Goal: Transaction & Acquisition: Purchase product/service

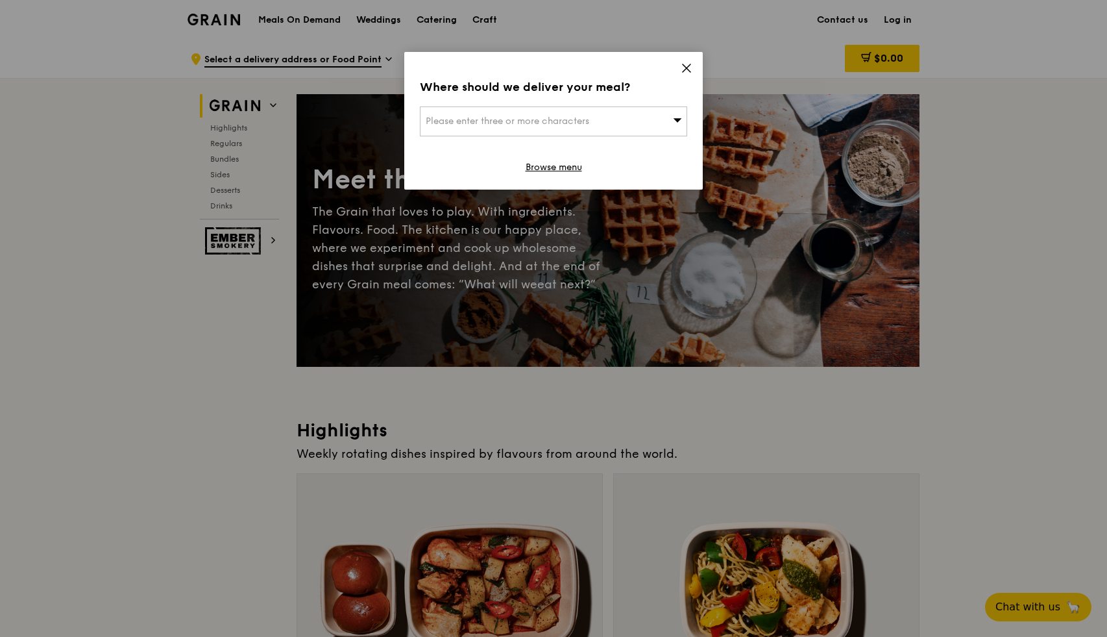
click at [581, 118] on span "Please enter three or more characters" at bounding box center [508, 120] width 164 height 11
click at [549, 149] on li "Please enter 3 or more characters" at bounding box center [553, 147] width 266 height 23
click at [539, 114] on input "search" at bounding box center [553, 121] width 266 height 29
click at [552, 130] on input "search" at bounding box center [553, 121] width 266 height 29
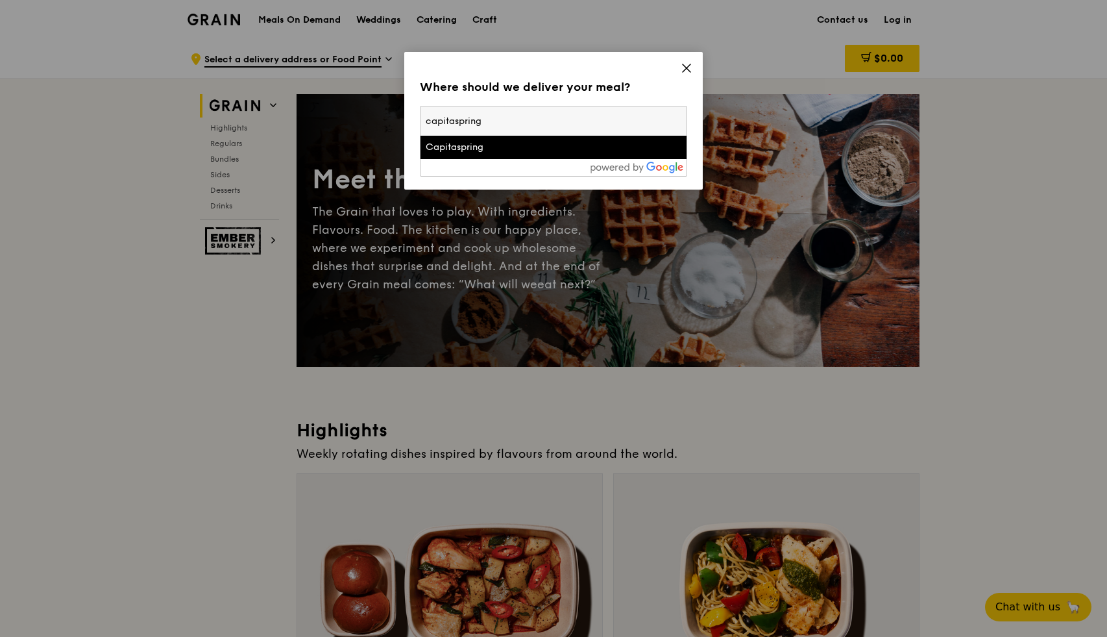
type input "capitaspring"
click at [530, 149] on div "Capitaspring" at bounding box center [522, 147] width 192 height 13
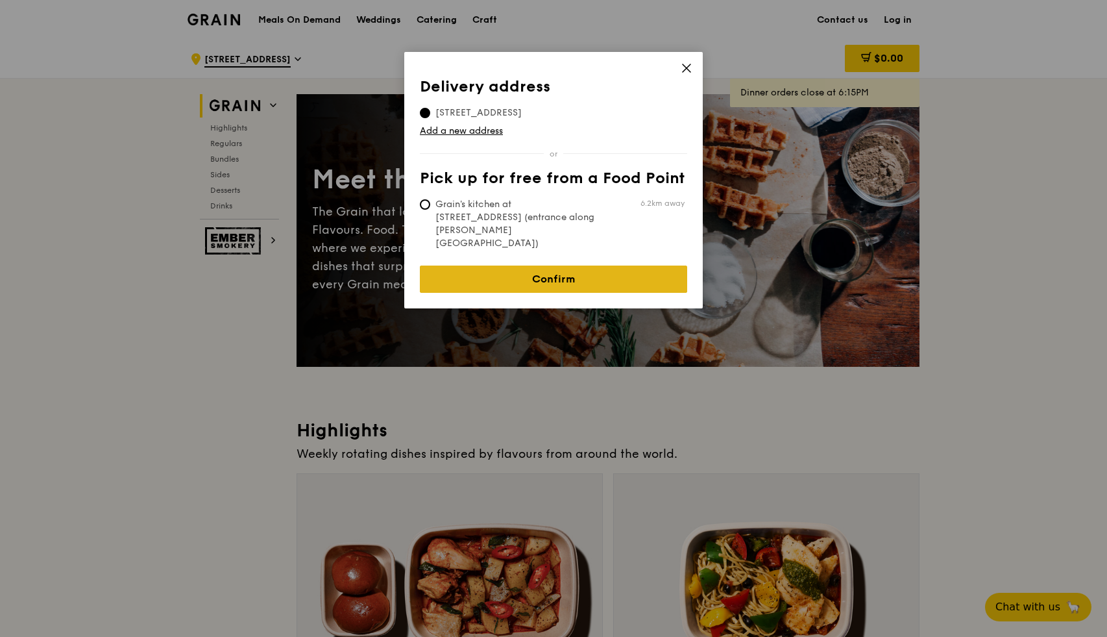
click at [543, 265] on link "Confirm" at bounding box center [553, 278] width 267 height 27
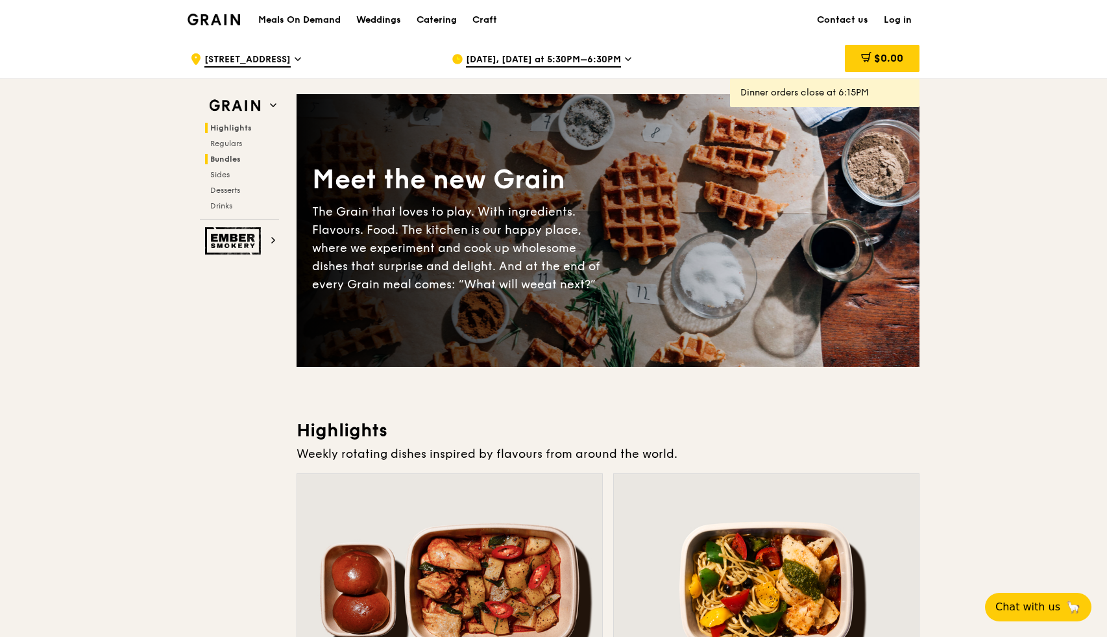
click at [230, 156] on span "Bundles" at bounding box center [225, 158] width 30 height 9
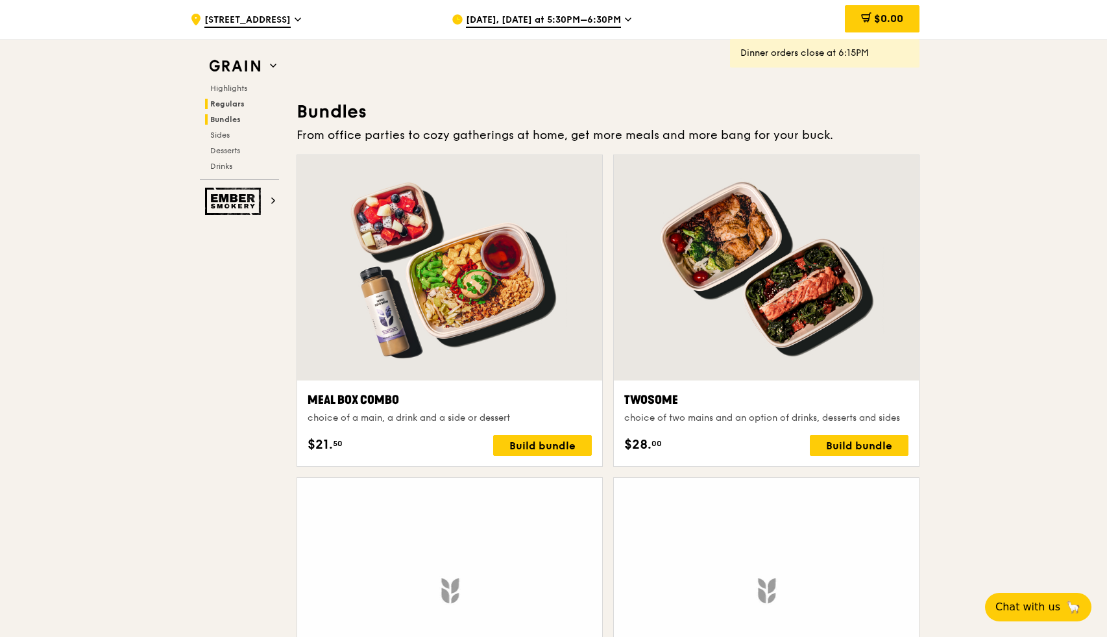
scroll to position [1869, 0]
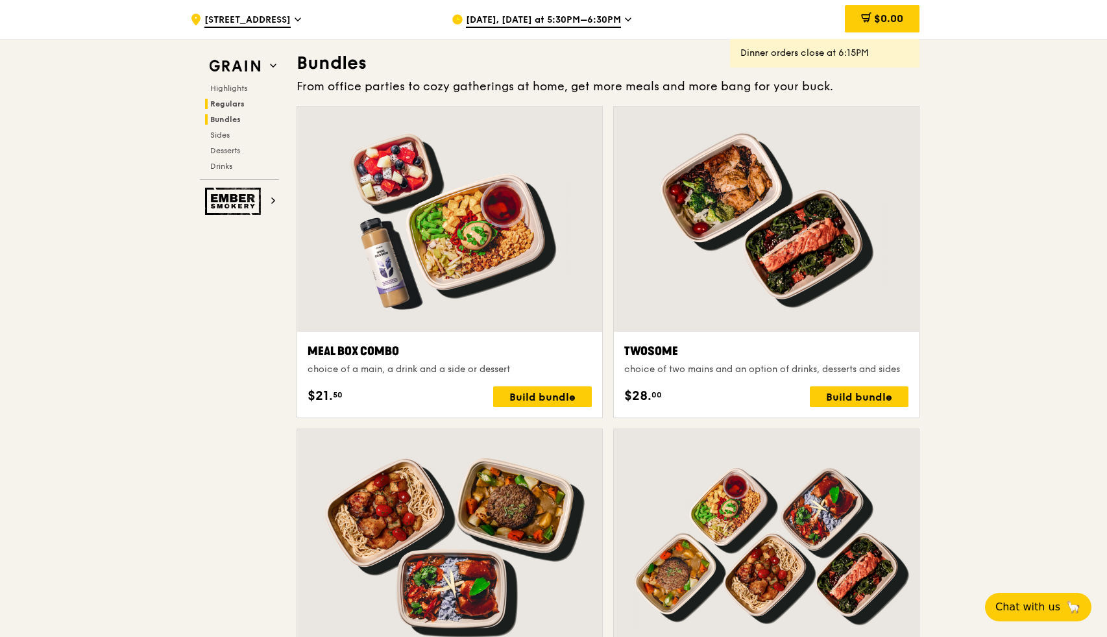
click at [223, 100] on span "Regulars" at bounding box center [227, 103] width 34 height 9
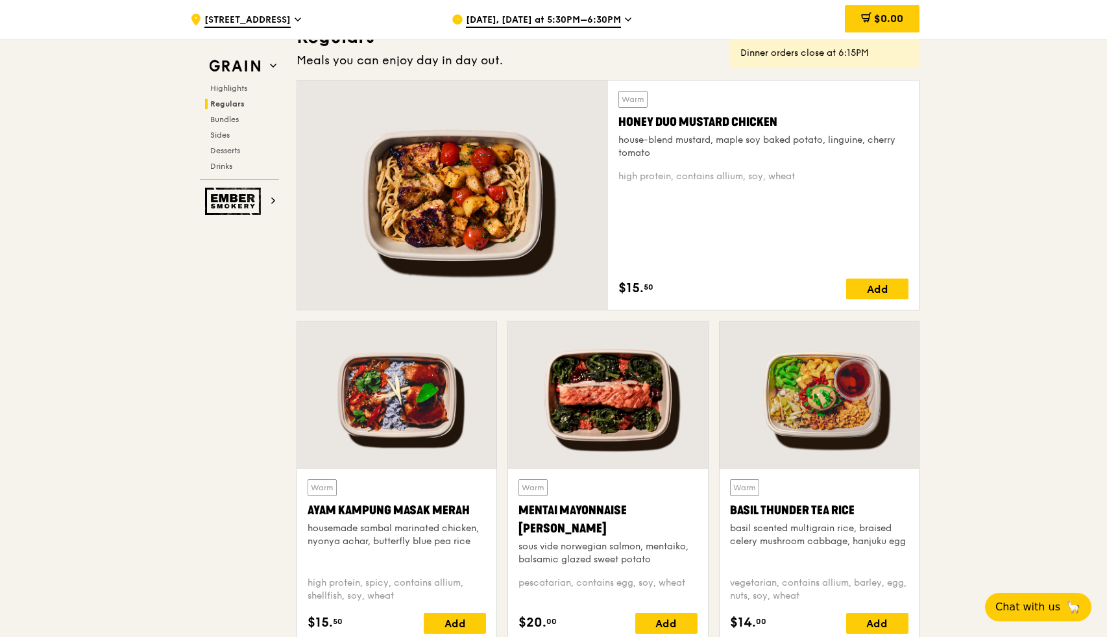
scroll to position [853, 0]
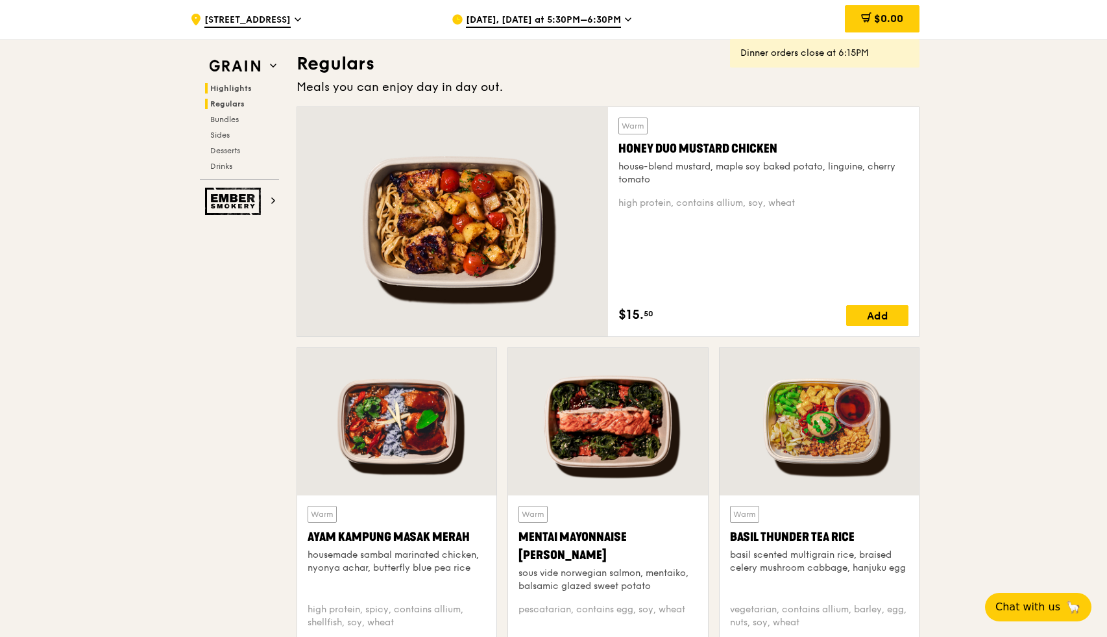
click at [227, 86] on span "Highlights" at bounding box center [231, 88] width 42 height 9
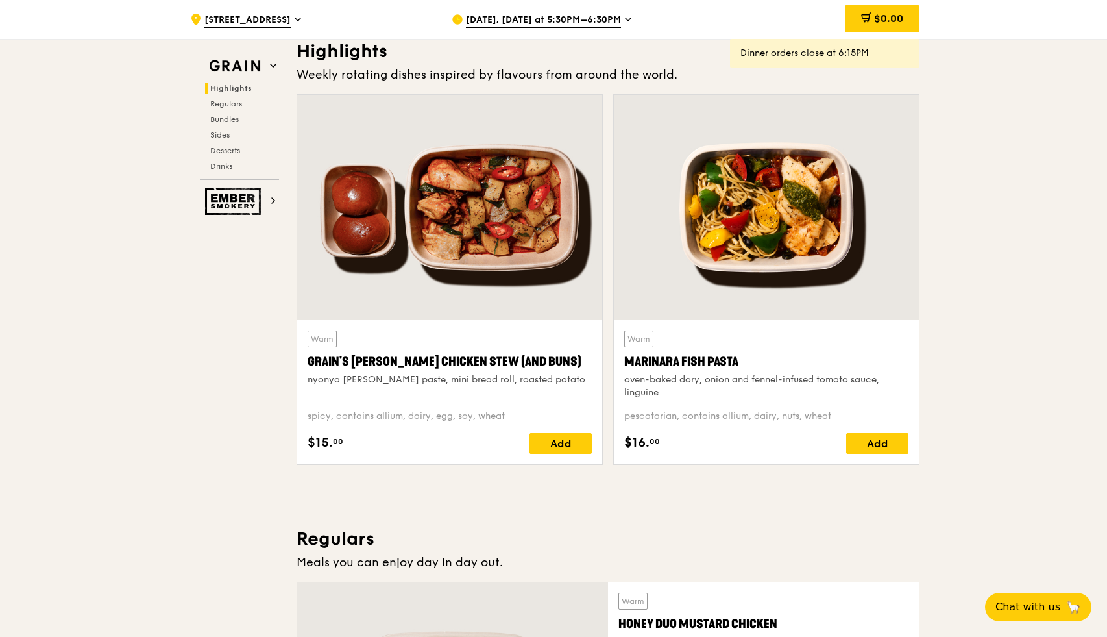
scroll to position [366, 0]
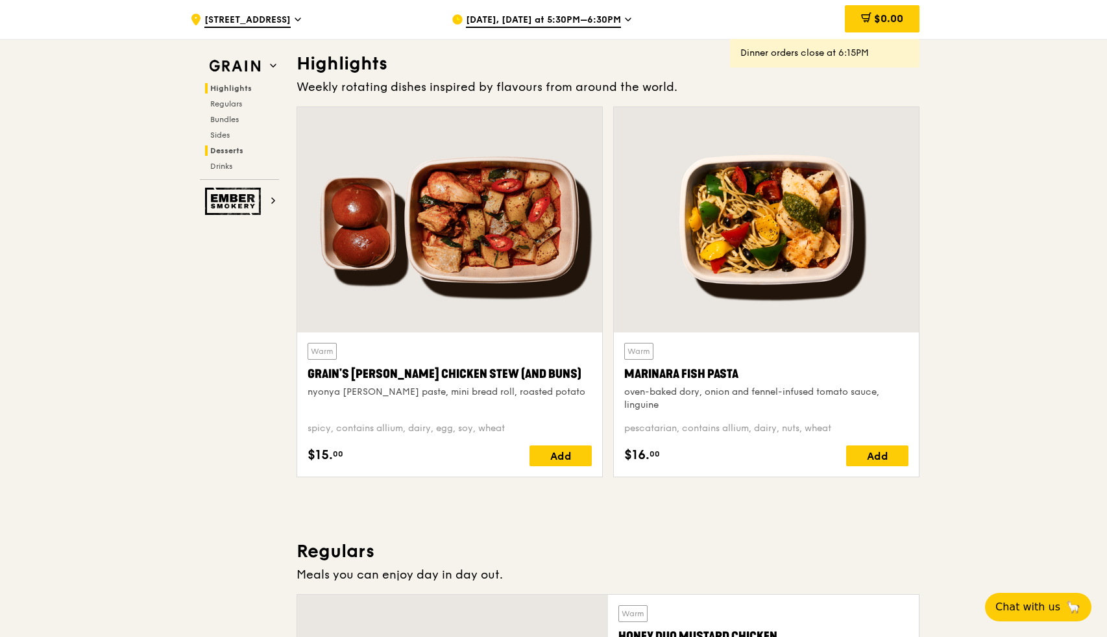
click at [232, 147] on span "Desserts" at bounding box center [226, 150] width 33 height 9
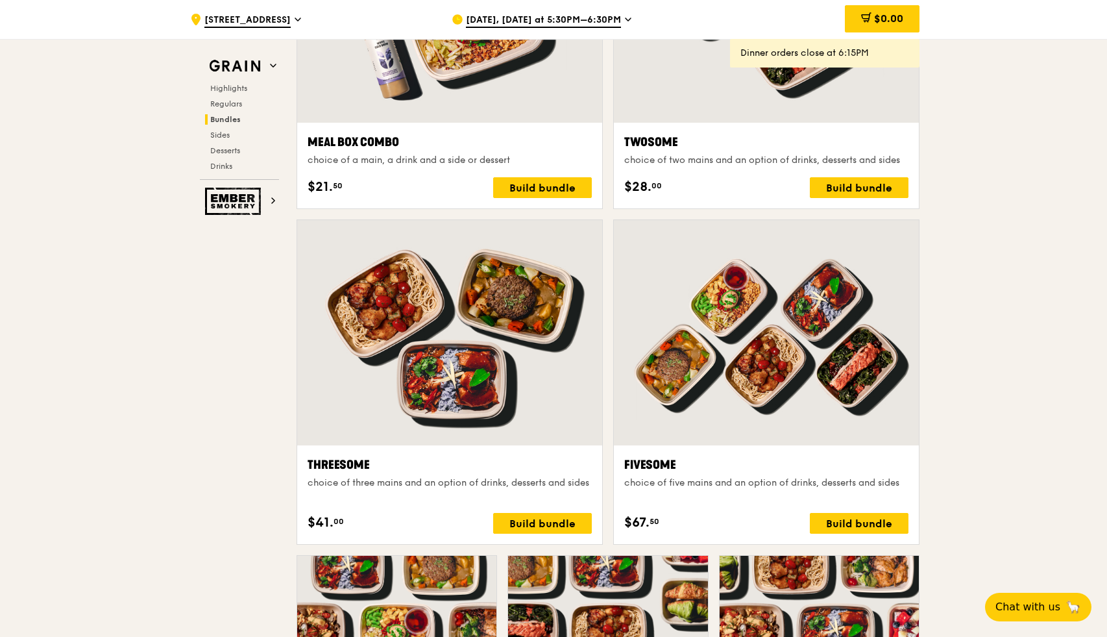
scroll to position [2076, 0]
